Goal: Task Accomplishment & Management: Use online tool/utility

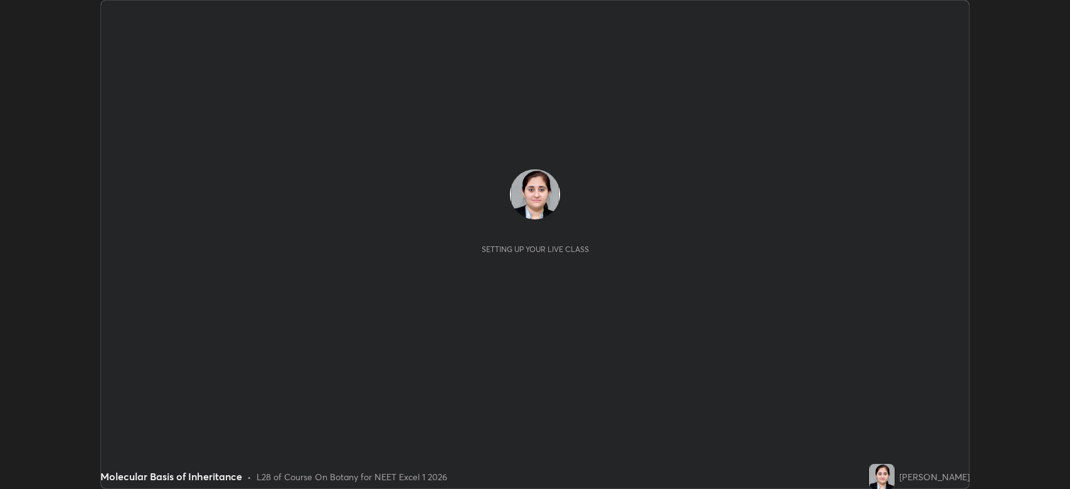
scroll to position [489, 1070]
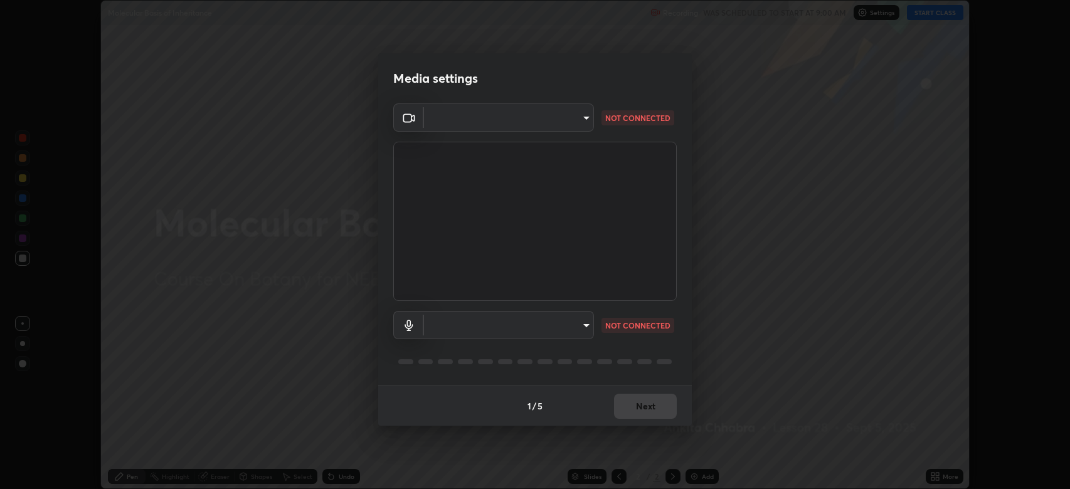
type input "794d03a334ab6cf92daa4269f68d25c817b6d7b5e31d9684855891884d0ab025"
type input "abfe49ea231096676f5dffd5fc284de79416b2b6bf9f32d11a432ff20e5decec"
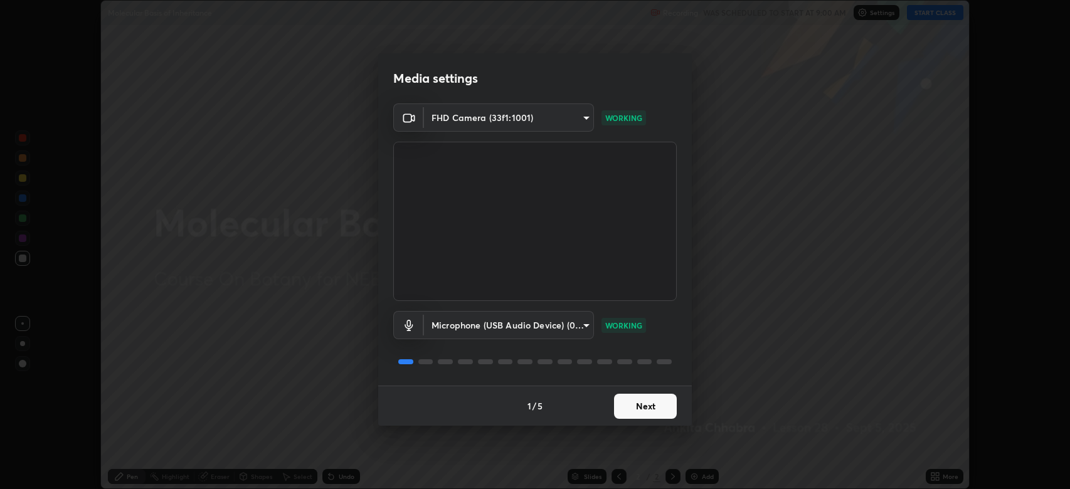
click at [640, 400] on button "Next" at bounding box center [645, 406] width 63 height 25
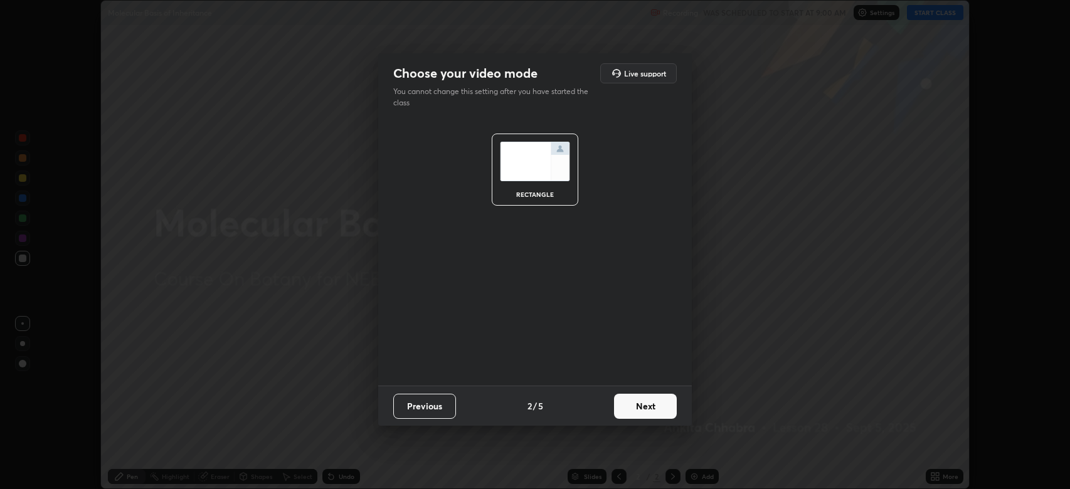
click at [645, 409] on button "Next" at bounding box center [645, 406] width 63 height 25
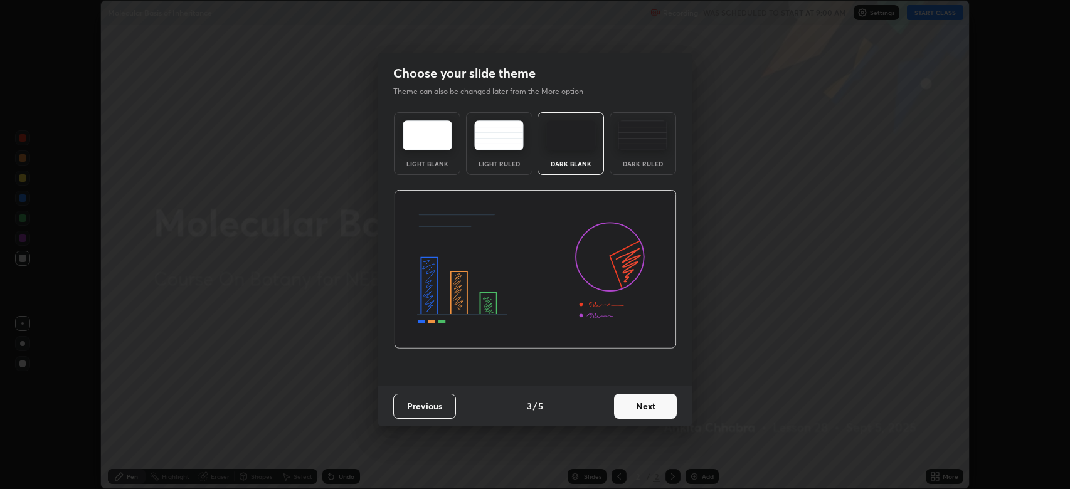
click at [641, 409] on button "Next" at bounding box center [645, 406] width 63 height 25
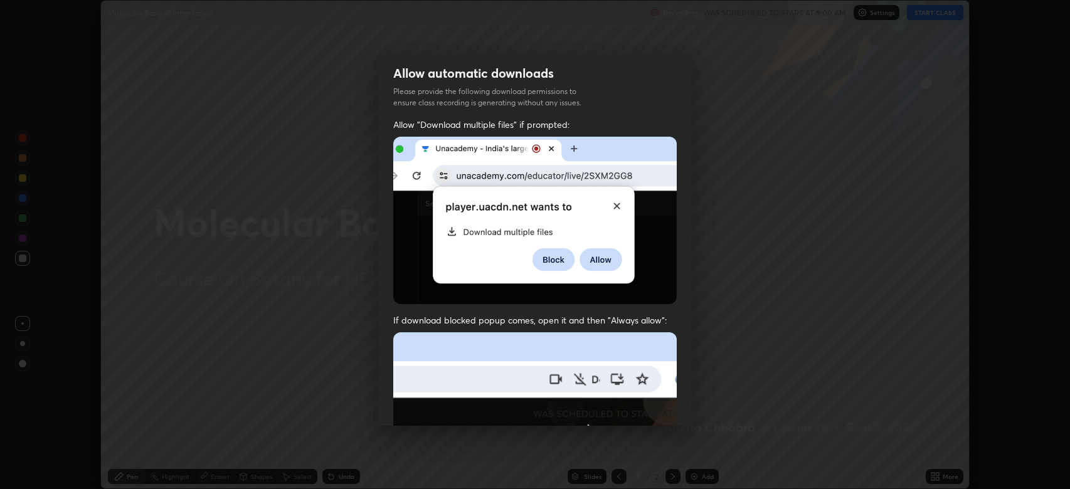
click at [636, 403] on img at bounding box center [534, 469] width 283 height 274
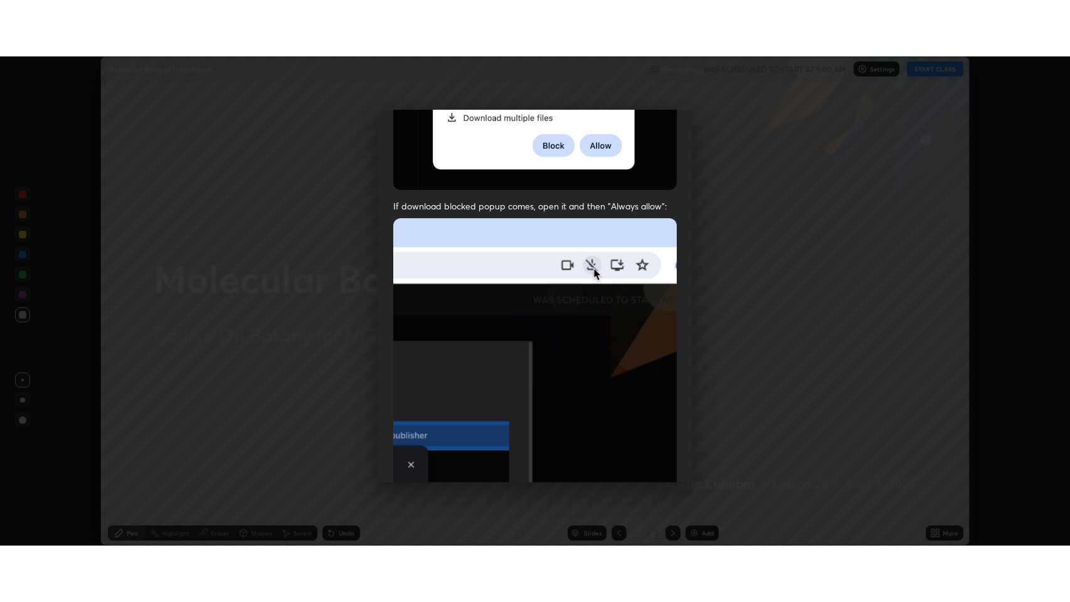
scroll to position [255, 0]
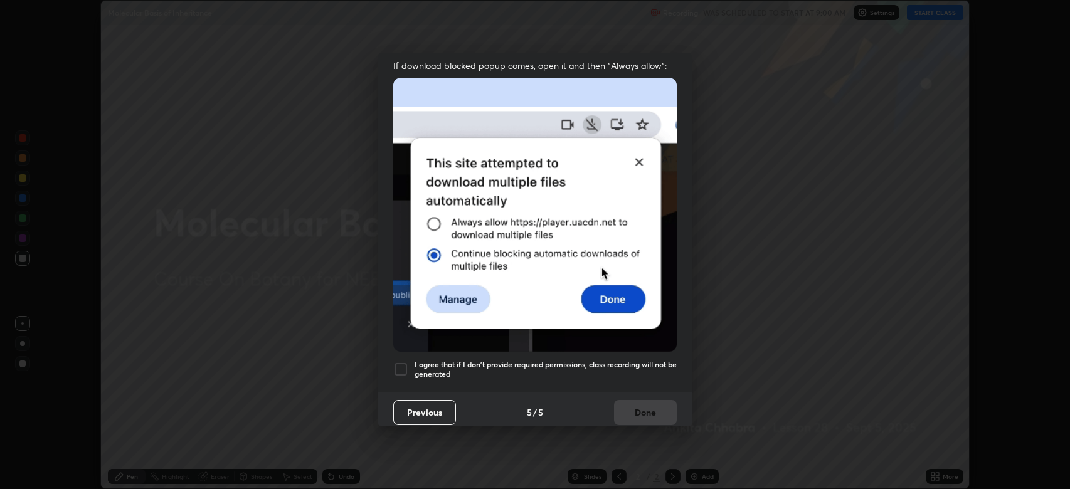
click at [401, 362] on div at bounding box center [400, 369] width 15 height 15
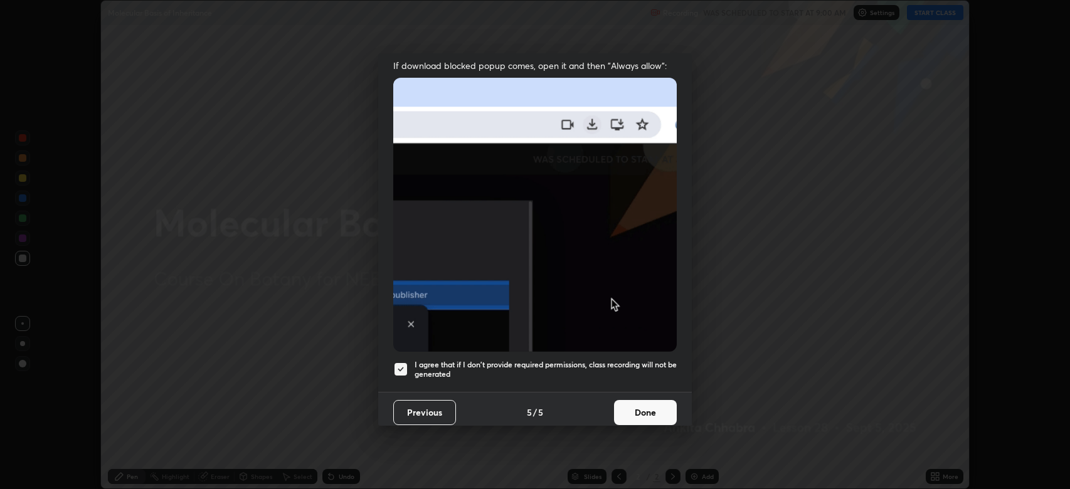
click at [632, 402] on button "Done" at bounding box center [645, 412] width 63 height 25
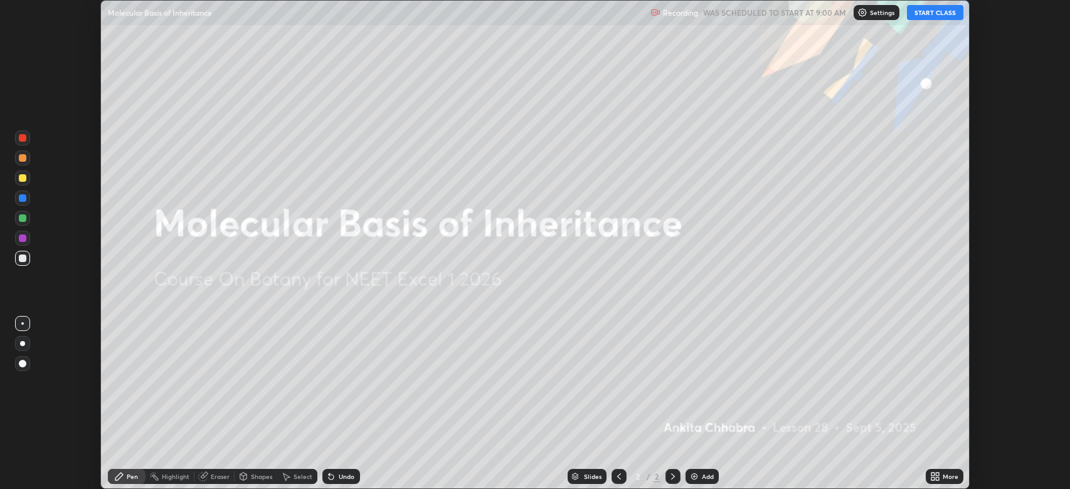
click at [922, 13] on button "START CLASS" at bounding box center [935, 12] width 56 height 15
click at [943, 477] on div "More" at bounding box center [950, 476] width 16 height 6
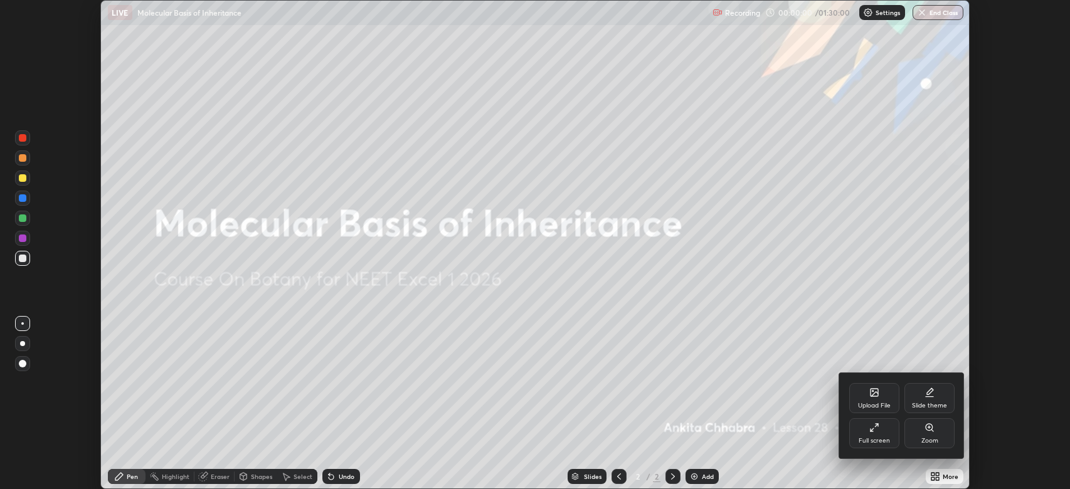
click at [885, 423] on div "Full screen" at bounding box center [874, 433] width 50 height 30
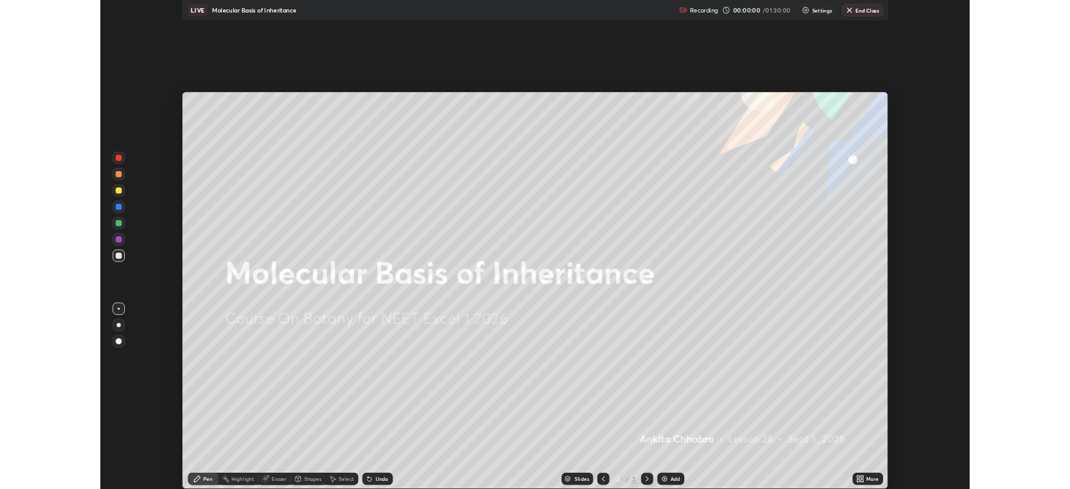
scroll to position [602, 1070]
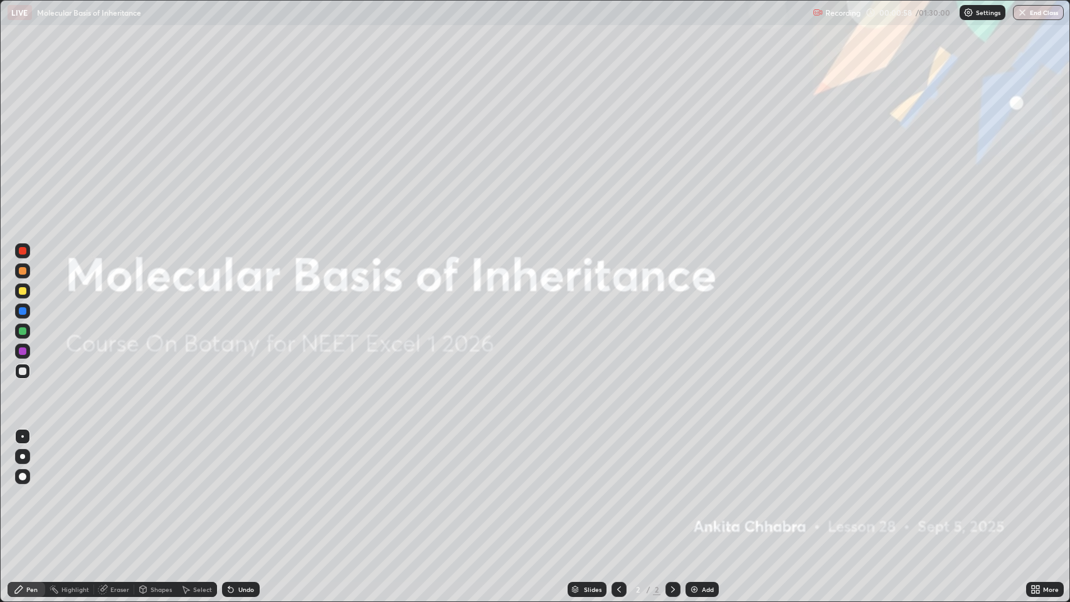
click at [702, 488] on div "Add" at bounding box center [708, 589] width 12 height 6
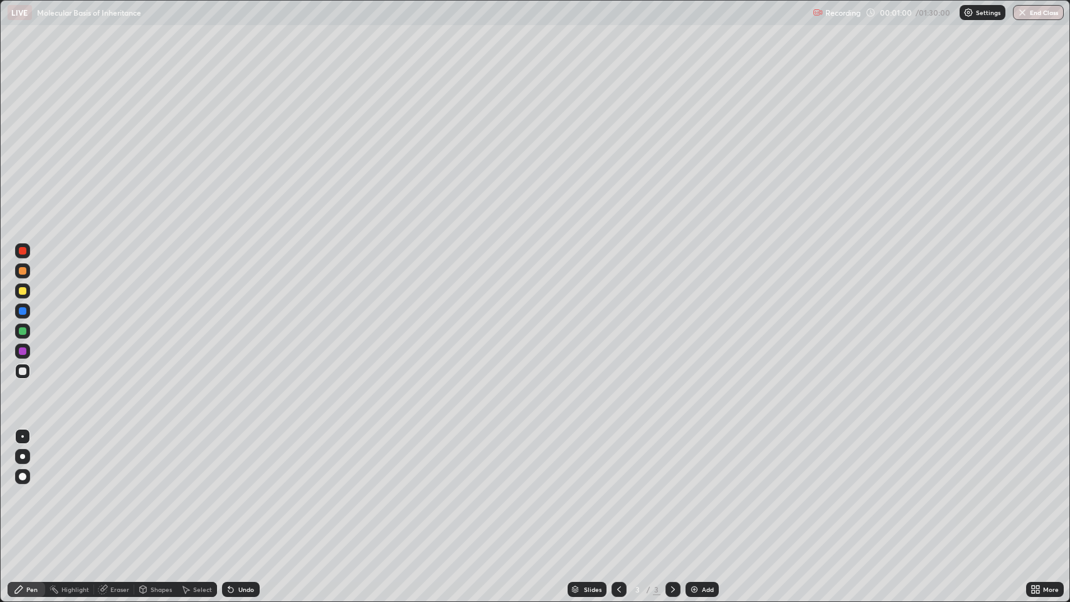
click at [24, 458] on div at bounding box center [22, 456] width 5 height 5
click at [23, 457] on div at bounding box center [22, 456] width 5 height 5
click at [24, 334] on div at bounding box center [23, 331] width 8 height 8
click at [23, 371] on div at bounding box center [23, 371] width 8 height 8
click at [26, 334] on div at bounding box center [22, 331] width 15 height 15
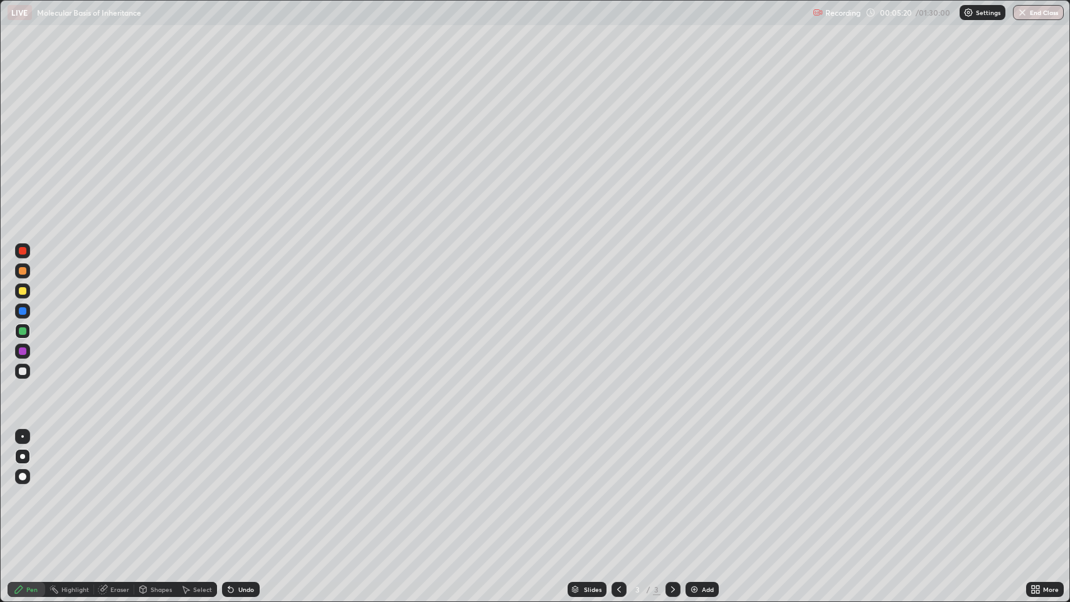
click at [23, 311] on div at bounding box center [23, 311] width 8 height 8
click at [22, 352] on div at bounding box center [23, 351] width 8 height 8
click at [1045, 488] on div "More" at bounding box center [1051, 589] width 16 height 6
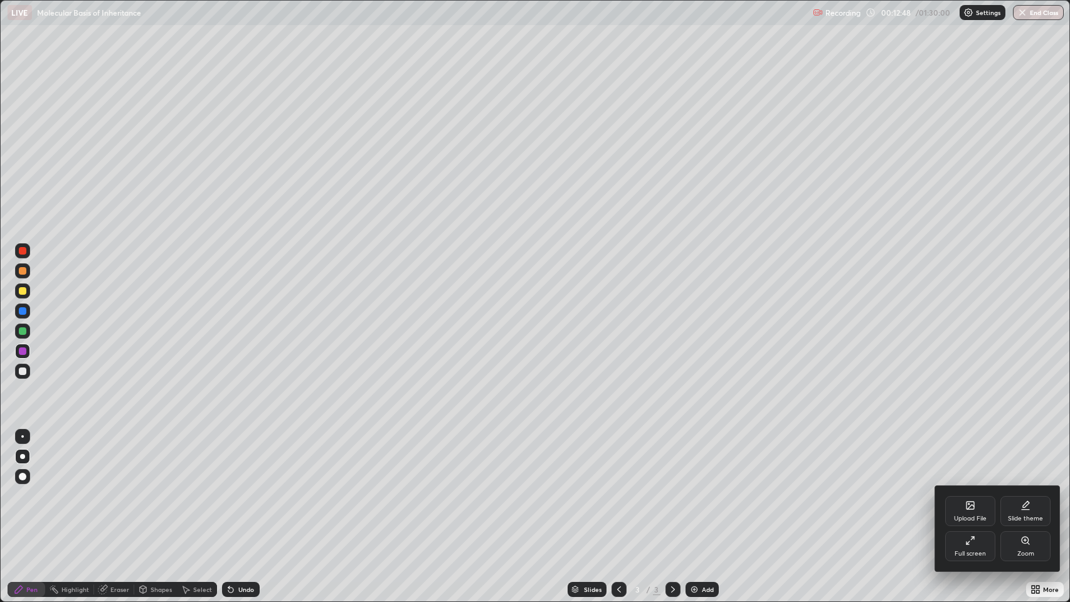
click at [972, 488] on div "Full screen" at bounding box center [969, 554] width 31 height 6
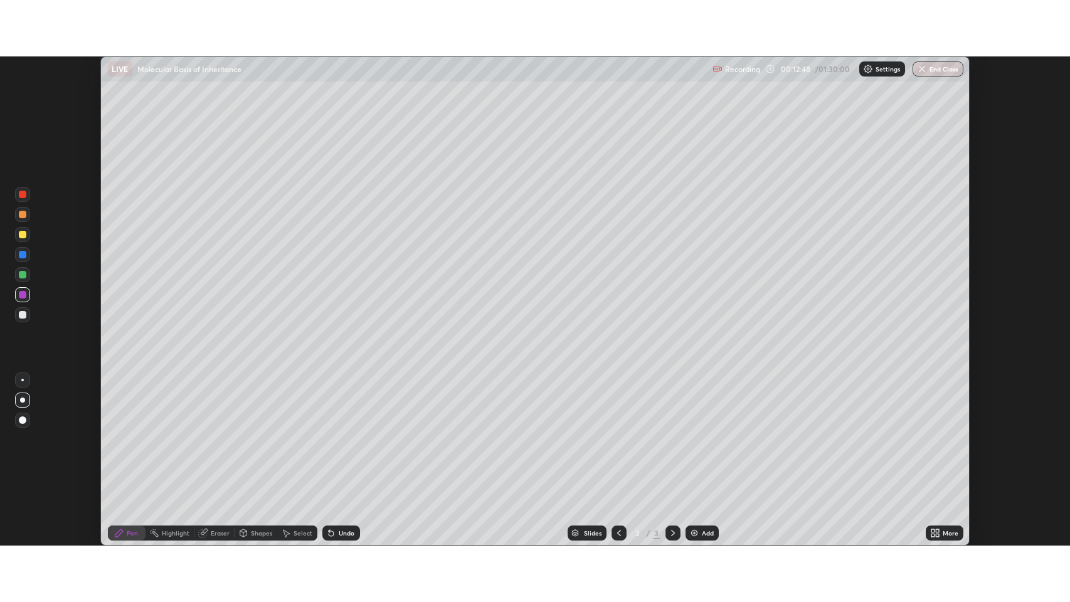
scroll to position [62217, 61636]
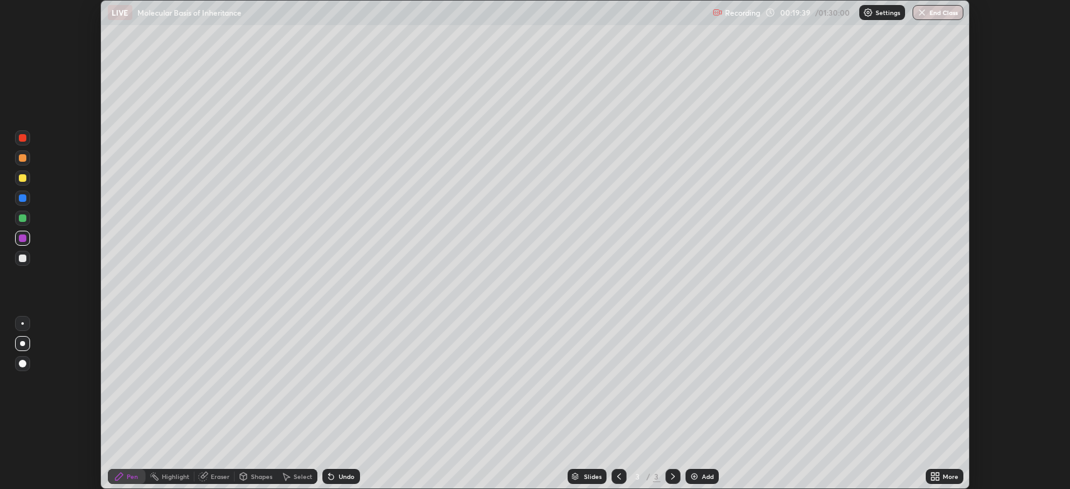
click at [937, 474] on icon at bounding box center [937, 474] width 3 height 3
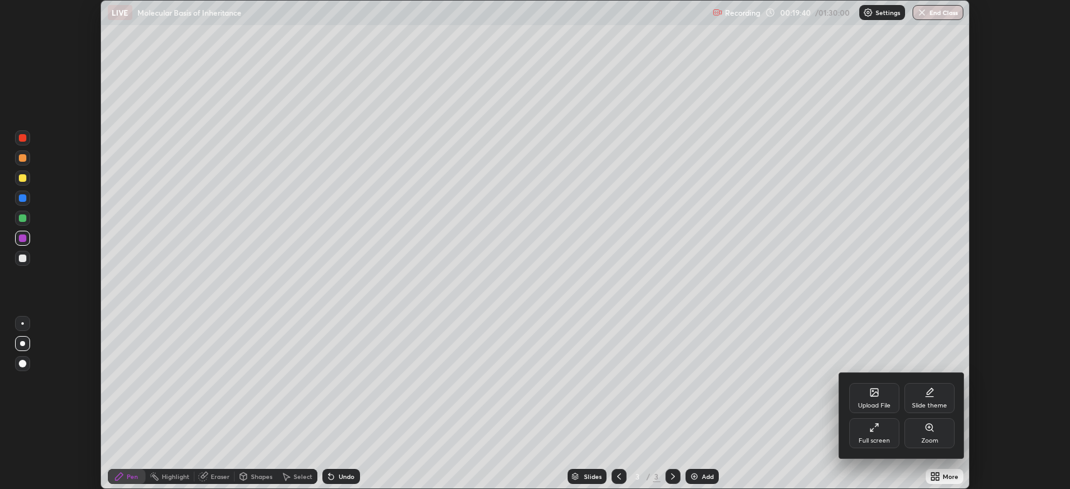
click at [876, 436] on div "Full screen" at bounding box center [874, 433] width 50 height 30
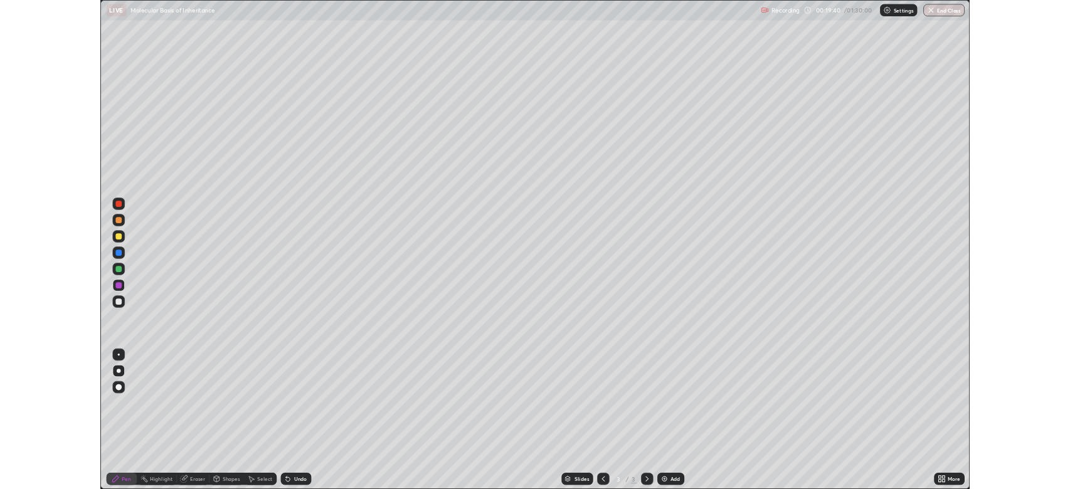
scroll to position [602, 1070]
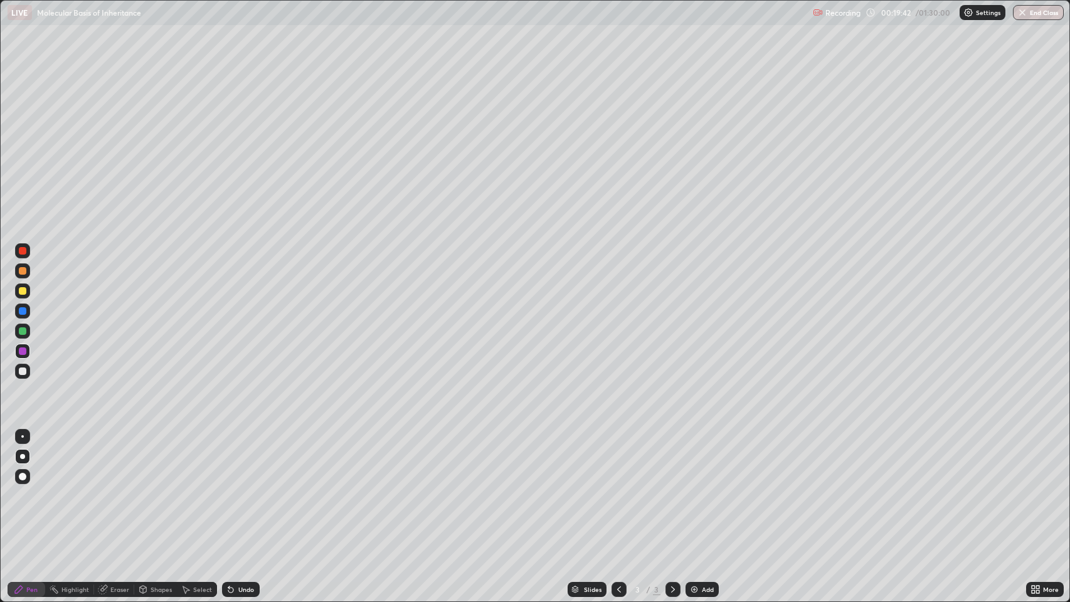
click at [23, 457] on div at bounding box center [22, 456] width 5 height 5
click at [21, 291] on div at bounding box center [23, 291] width 8 height 8
click at [26, 331] on div at bounding box center [23, 331] width 8 height 8
click at [1038, 488] on icon at bounding box center [1037, 591] width 3 height 3
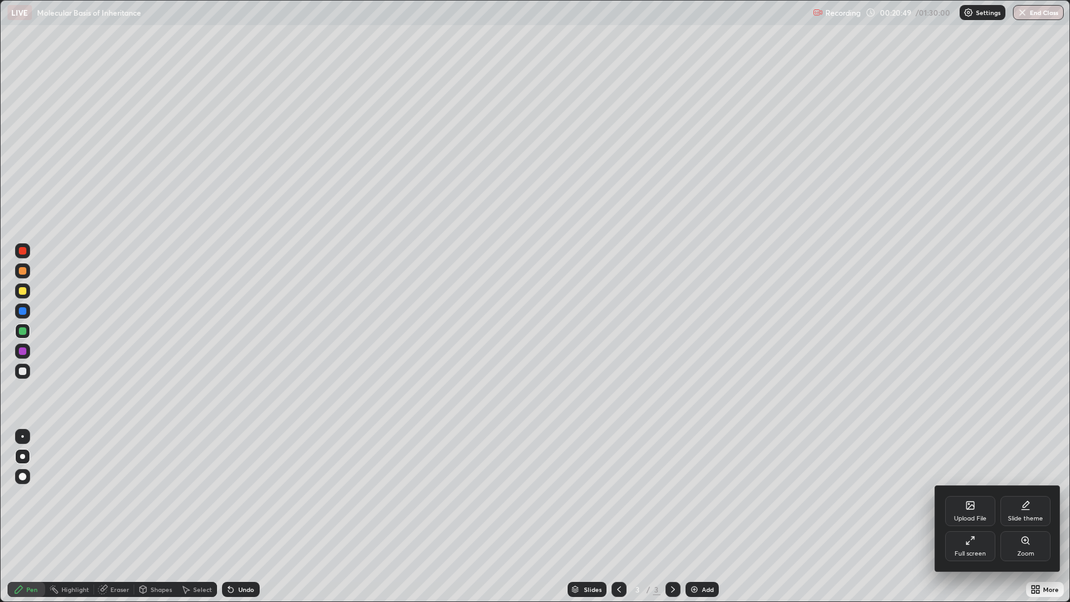
click at [965, 488] on div "Full screen" at bounding box center [970, 546] width 50 height 30
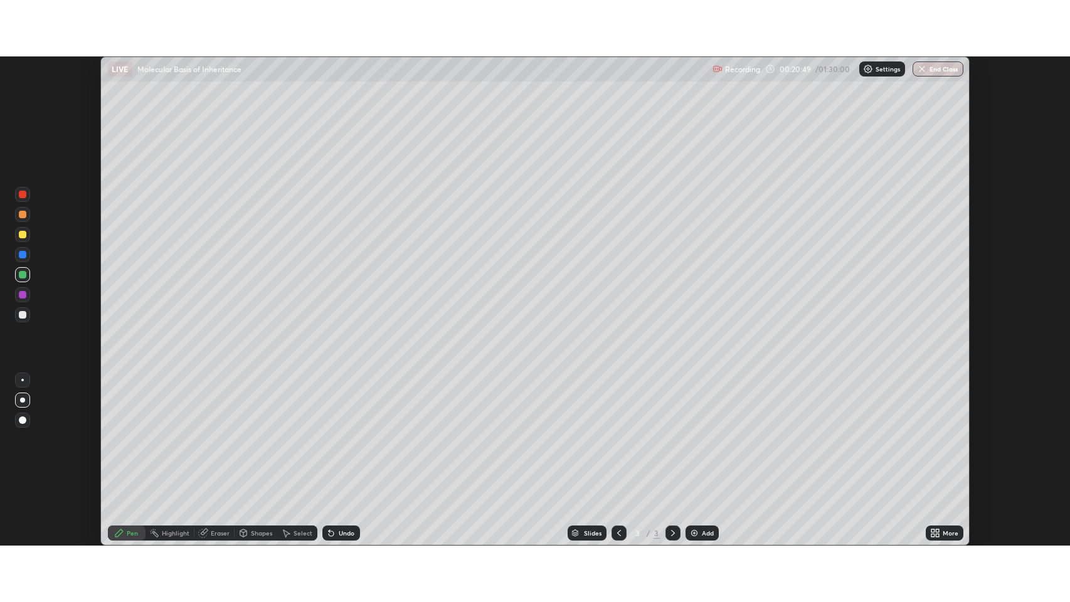
scroll to position [62217, 61636]
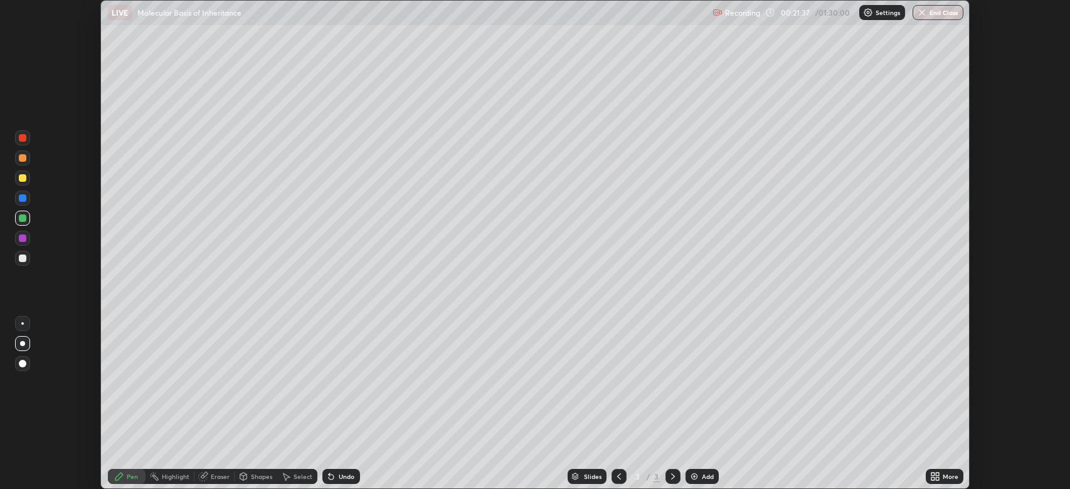
click at [937, 478] on icon at bounding box center [937, 478] width 3 height 3
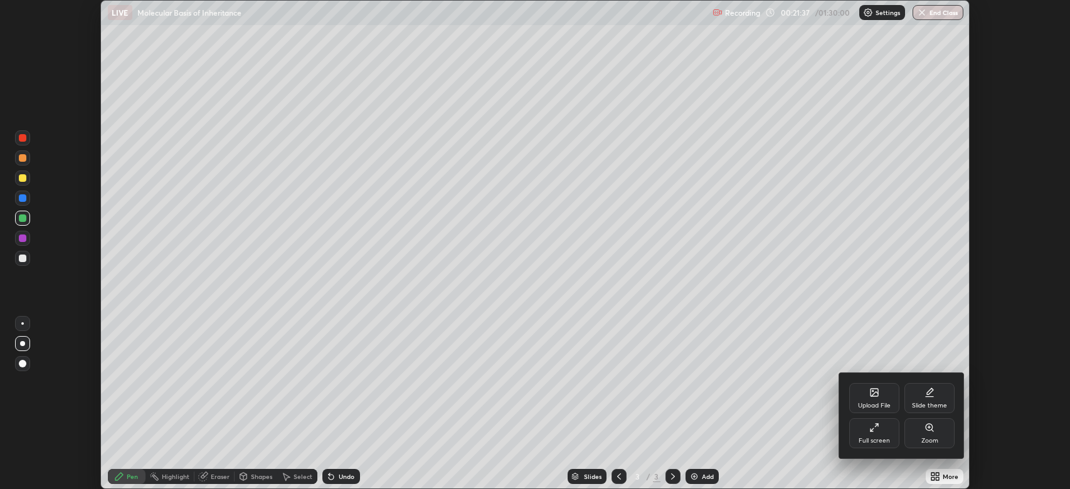
click at [873, 427] on icon at bounding box center [874, 428] width 10 height 10
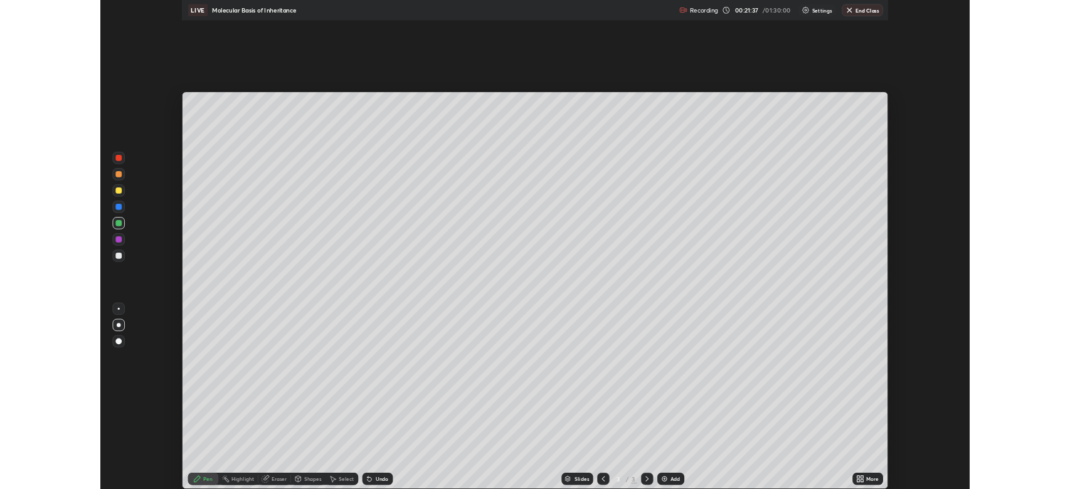
scroll to position [602, 1070]
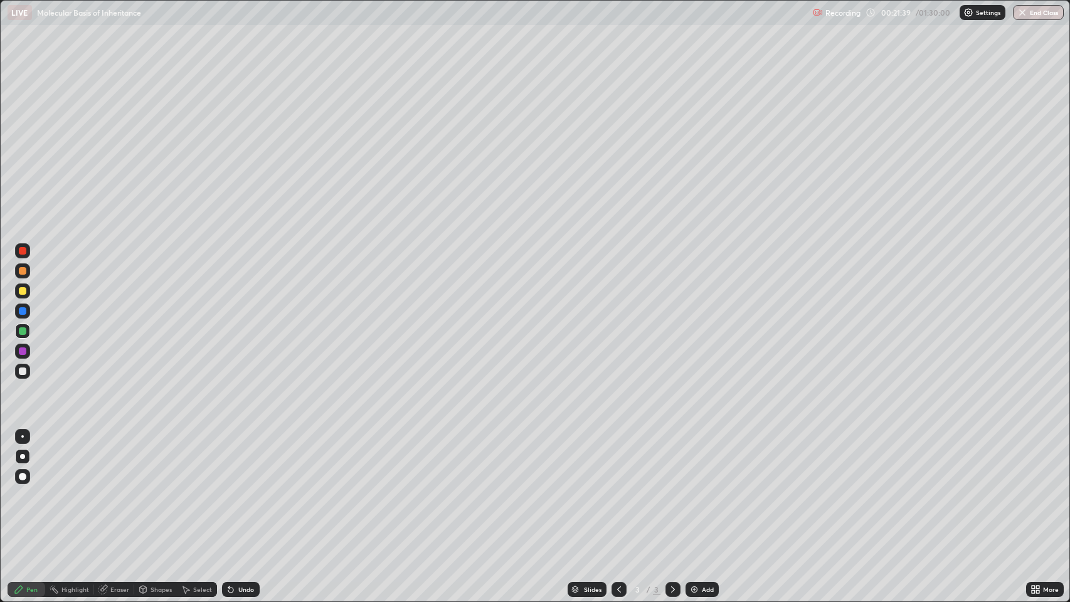
click at [25, 250] on div at bounding box center [23, 251] width 8 height 8
click at [1038, 488] on icon at bounding box center [1037, 591] width 3 height 3
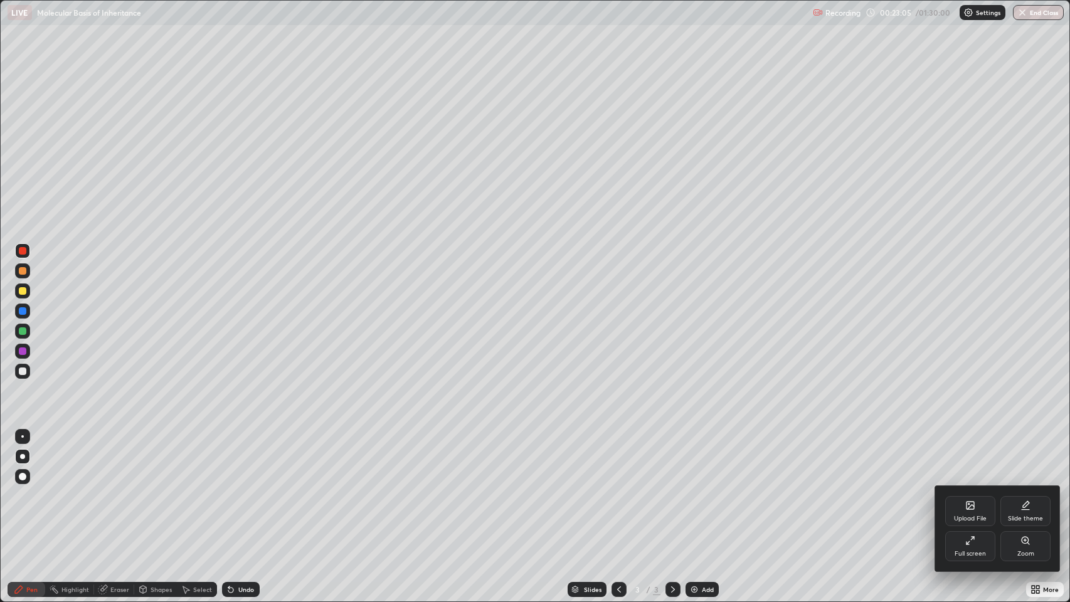
click at [958, 488] on div "Full screen" at bounding box center [970, 546] width 50 height 30
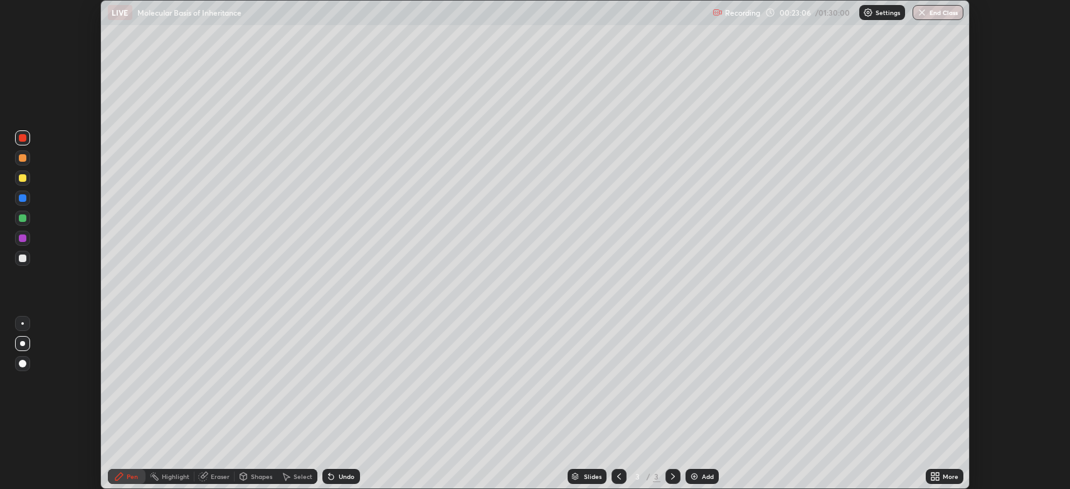
scroll to position [62217, 61636]
